Goal: Information Seeking & Learning: Learn about a topic

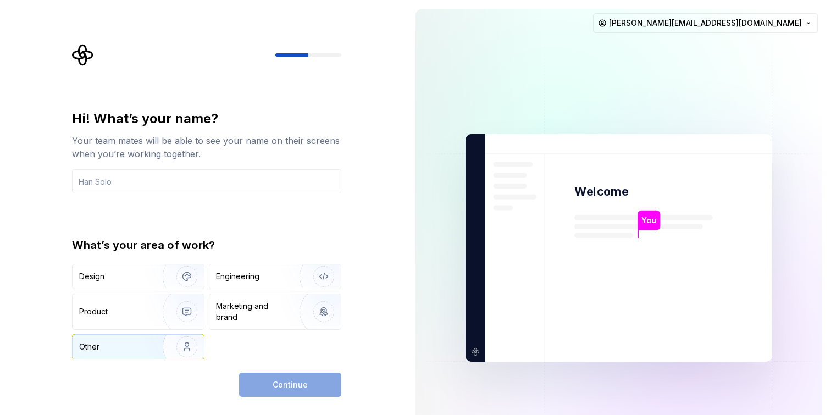
click at [187, 346] on img "button" at bounding box center [180, 347] width 70 height 74
click at [236, 175] on input "text" at bounding box center [206, 181] width 269 height 24
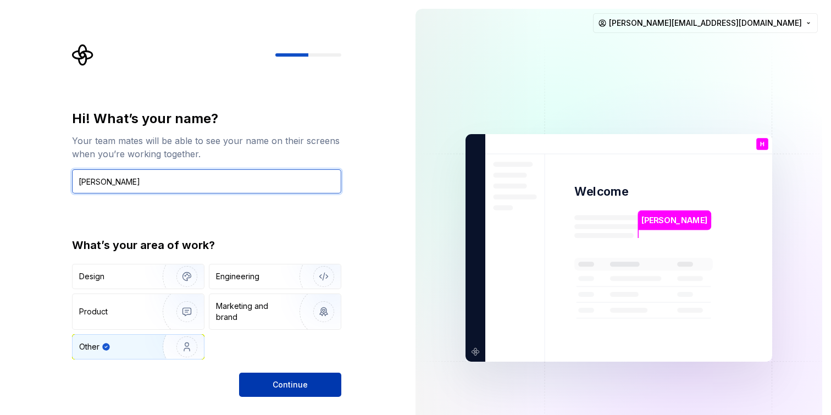
type input "[PERSON_NAME]"
click at [290, 389] on span "Continue" at bounding box center [290, 384] width 35 height 11
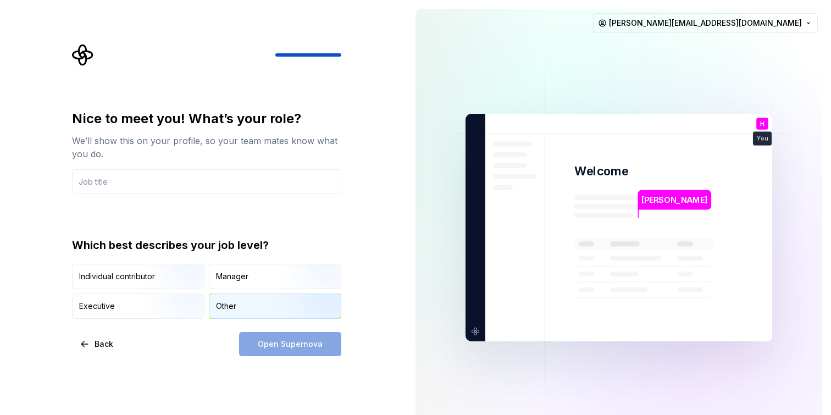
click at [234, 311] on div "Other" at bounding box center [226, 306] width 20 height 11
click at [266, 170] on input "text" at bounding box center [206, 181] width 269 height 24
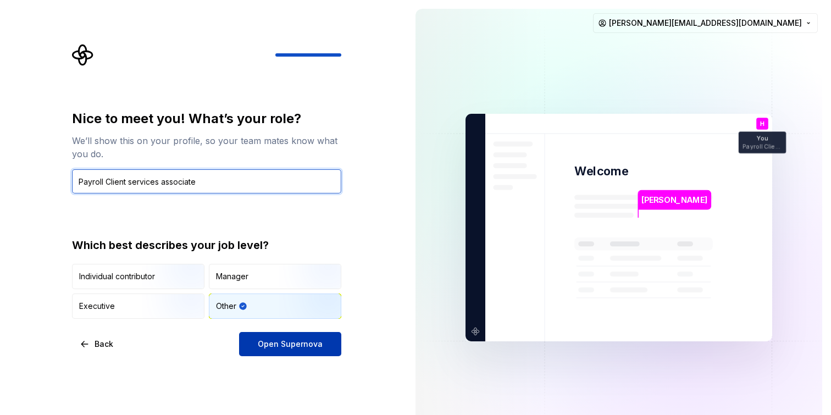
type input "Payroll Client services associate"
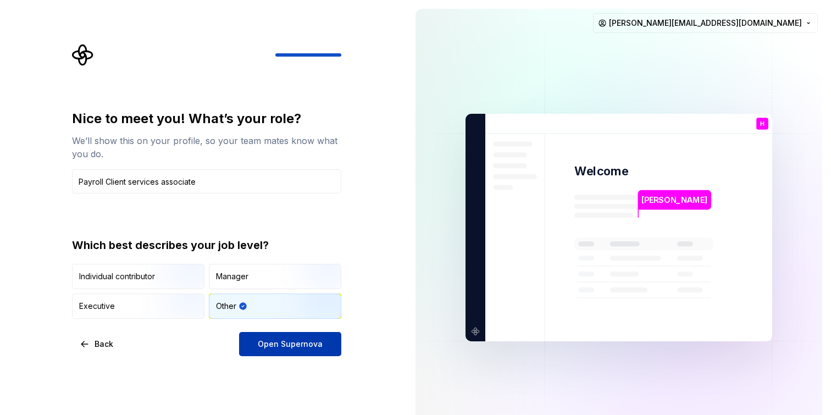
click at [311, 345] on span "Open Supernova" at bounding box center [290, 344] width 65 height 11
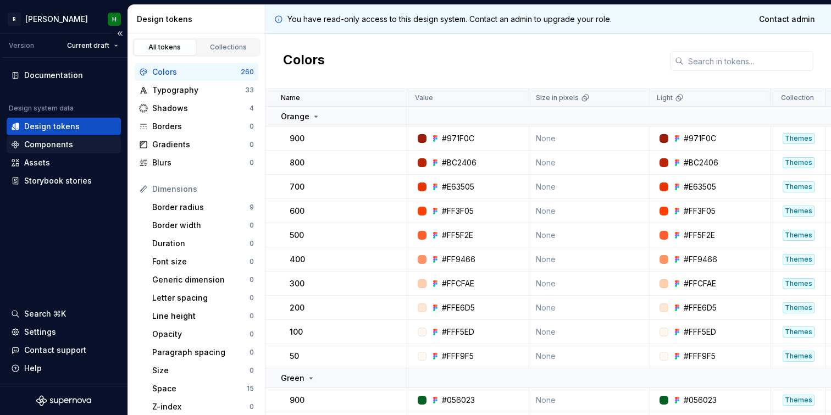
click at [50, 148] on div "Components" at bounding box center [48, 144] width 49 height 11
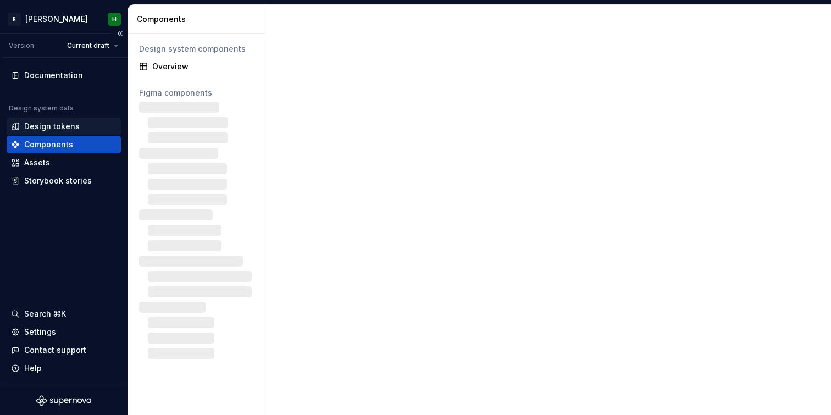
click at [63, 128] on div "Design tokens" at bounding box center [52, 126] width 56 height 11
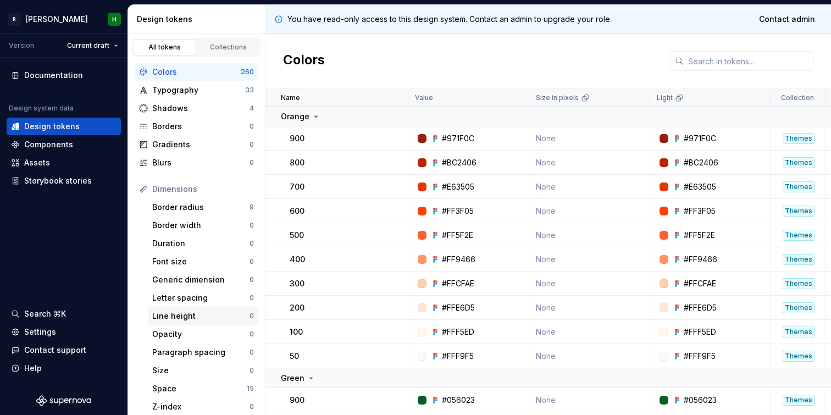
click at [199, 317] on div "Line height" at bounding box center [200, 316] width 97 height 11
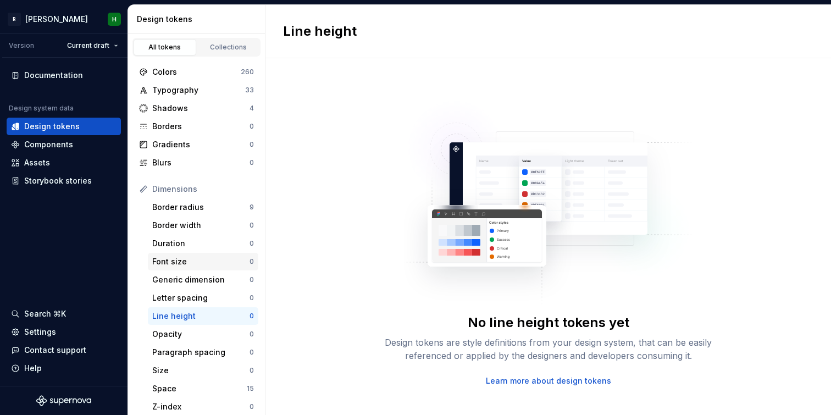
click at [213, 264] on div "Font size" at bounding box center [200, 261] width 97 height 11
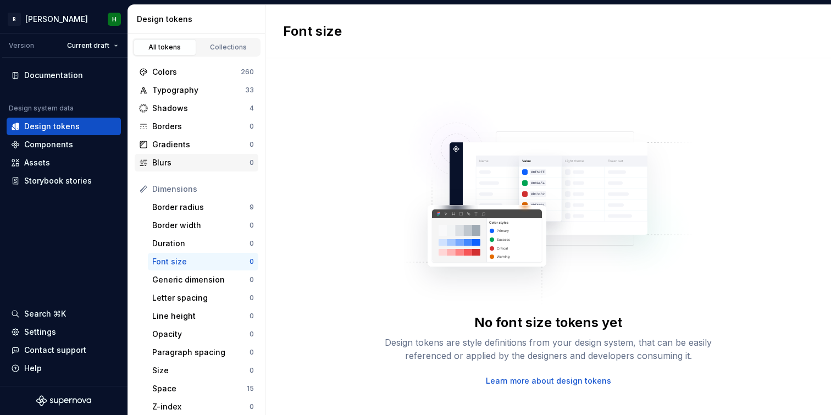
click at [207, 166] on div "Blurs" at bounding box center [200, 162] width 97 height 11
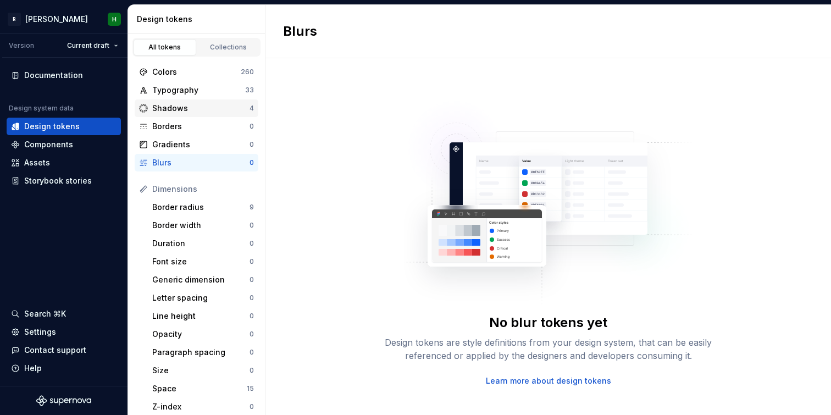
click at [227, 103] on div "Shadows" at bounding box center [200, 108] width 97 height 11
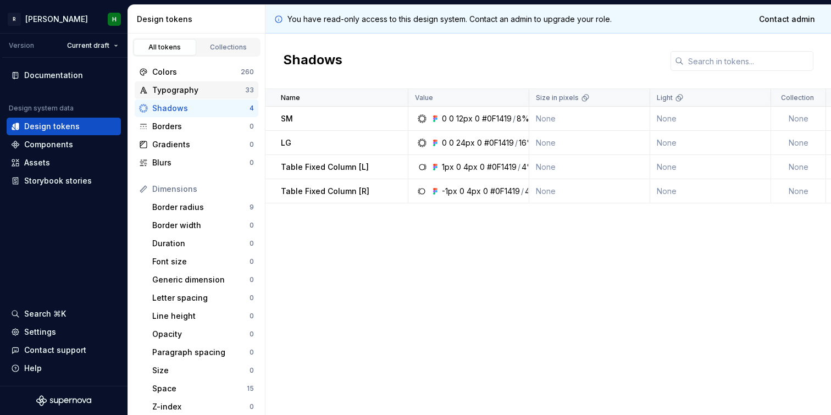
click at [225, 90] on div "Typography" at bounding box center [198, 90] width 93 height 11
